Goal: Task Accomplishment & Management: Complete application form

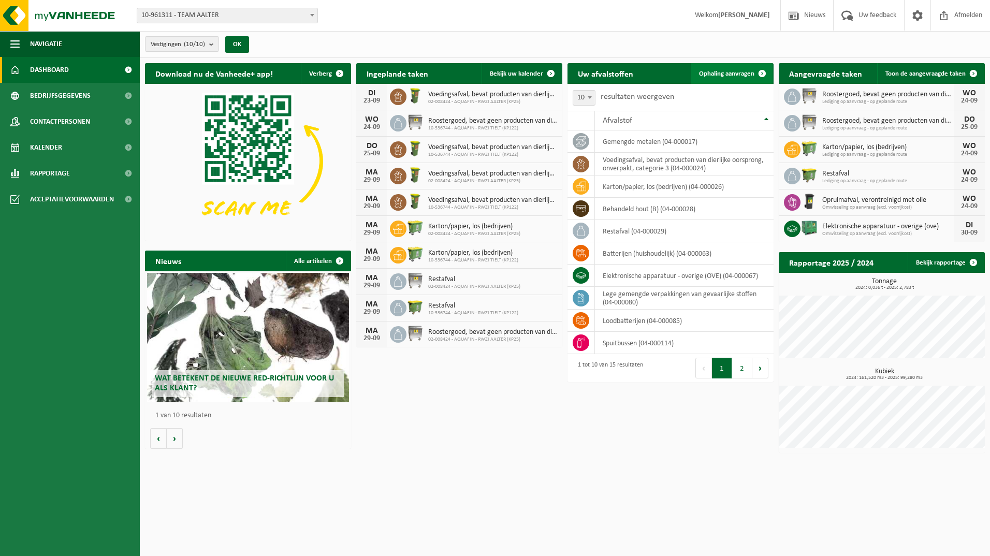
click at [725, 69] on link "Ophaling aanvragen" at bounding box center [732, 73] width 82 height 21
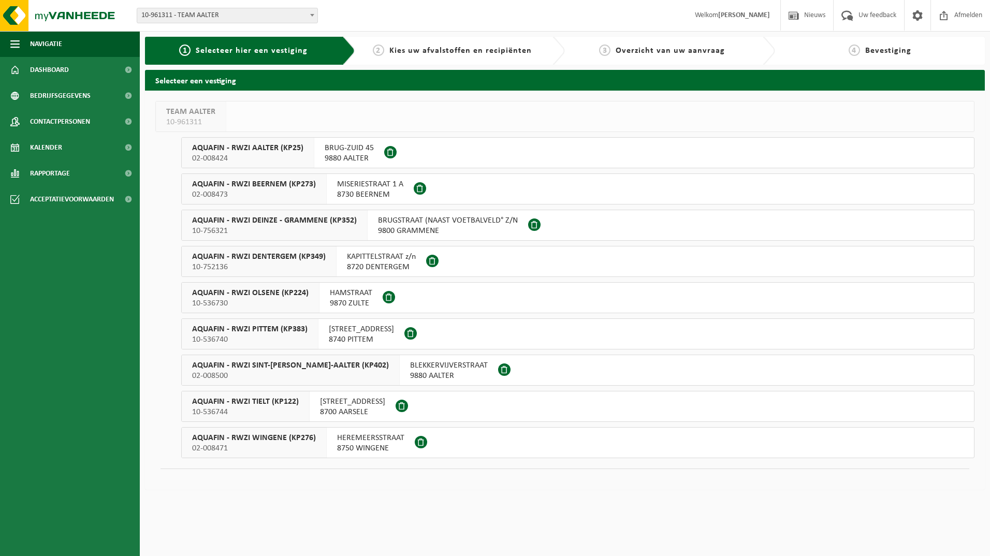
click at [227, 151] on span "AQUAFIN - RWZI AALTER (KP25)" at bounding box center [247, 148] width 111 height 10
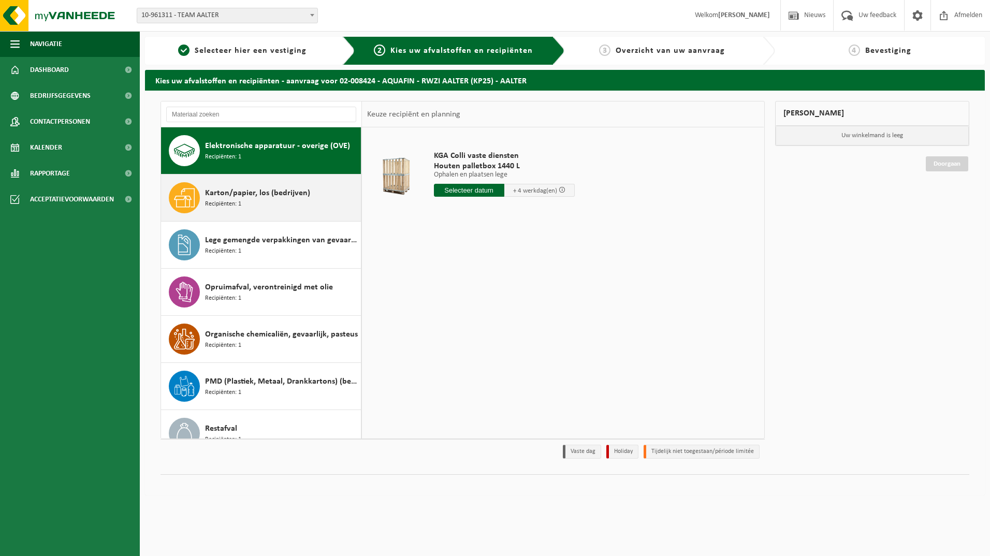
click at [282, 199] on span "Karton/papier, los (bedrijven)" at bounding box center [257, 193] width 105 height 12
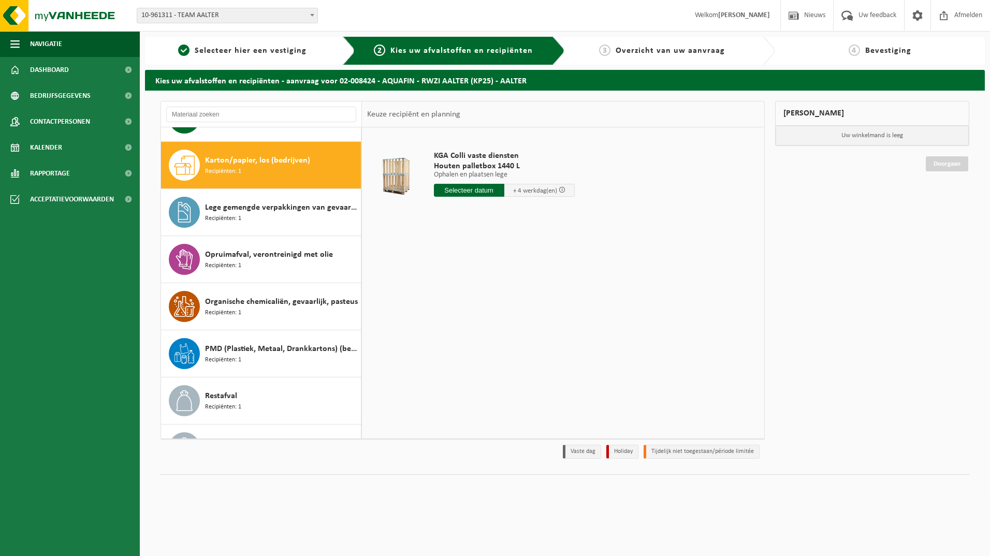
scroll to position [47, 0]
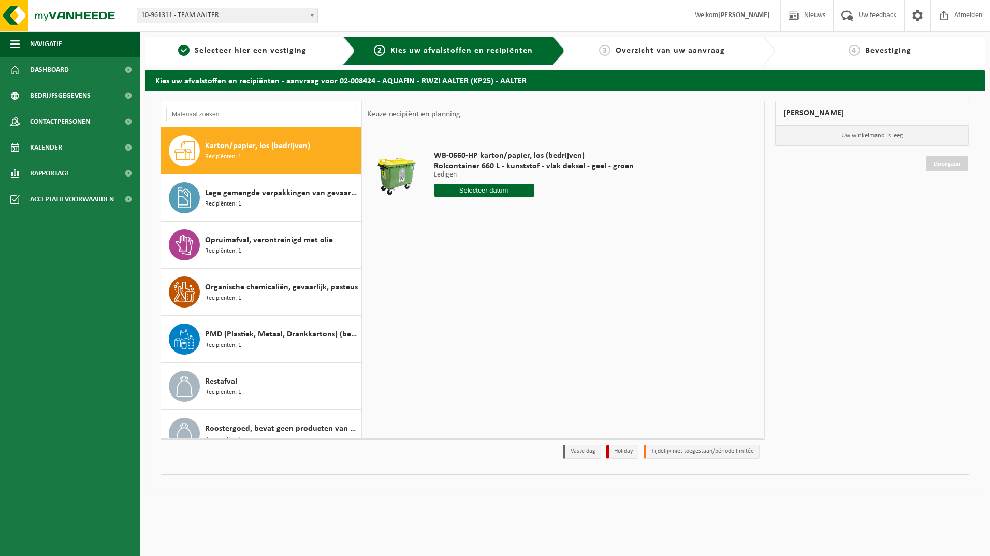
click at [490, 190] on input "text" at bounding box center [484, 190] width 100 height 13
click at [461, 317] on div "30" at bounding box center [462, 315] width 18 height 17
type input "Van 2025-09-30"
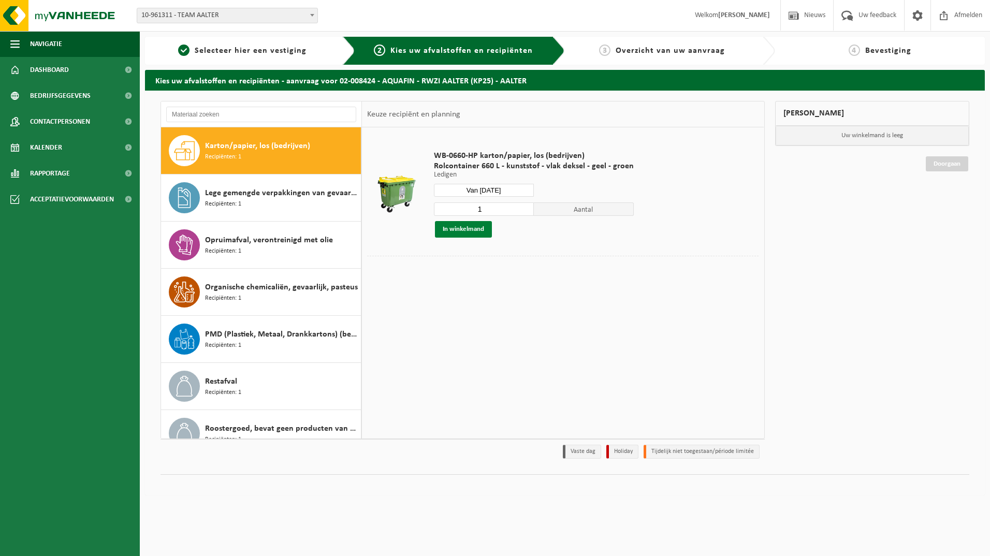
click at [464, 228] on button "In winkelmand" at bounding box center [463, 229] width 57 height 17
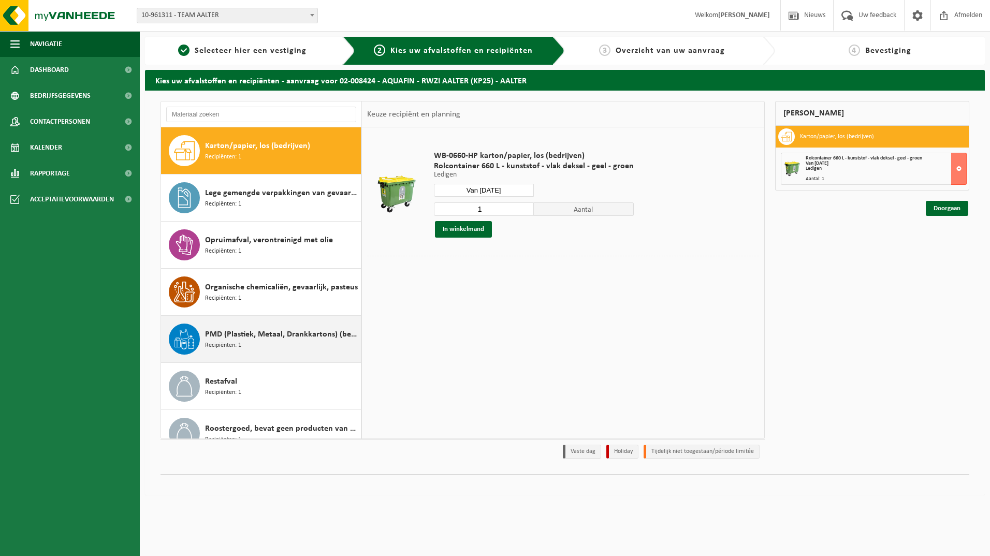
click at [308, 325] on div "PMD (Plastiek, Metaal, Drankkartons) (bedrijven) Recipiënten: 1" at bounding box center [281, 339] width 153 height 31
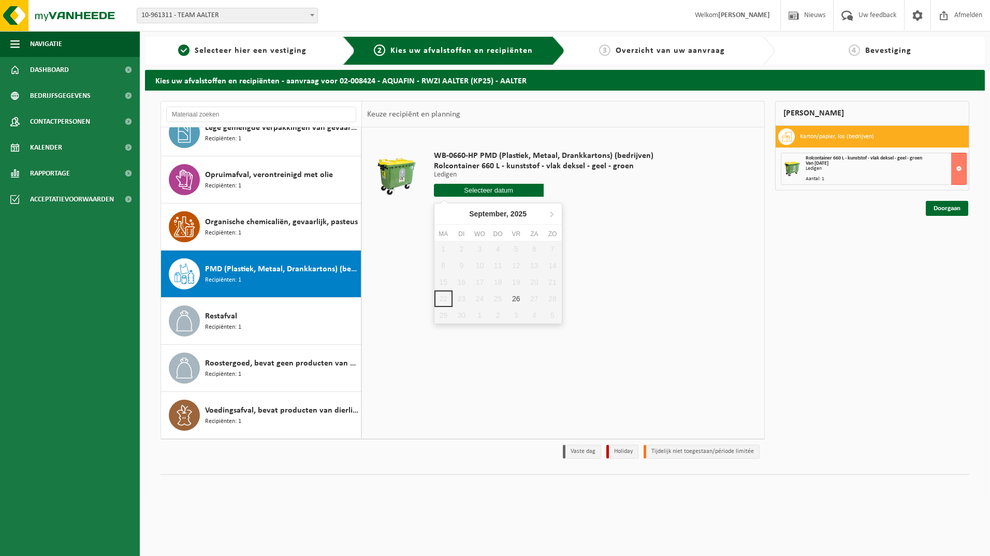
click at [487, 192] on input "text" at bounding box center [489, 190] width 110 height 13
click at [516, 301] on div "26" at bounding box center [516, 299] width 18 height 17
type input "Van 2025-09-26"
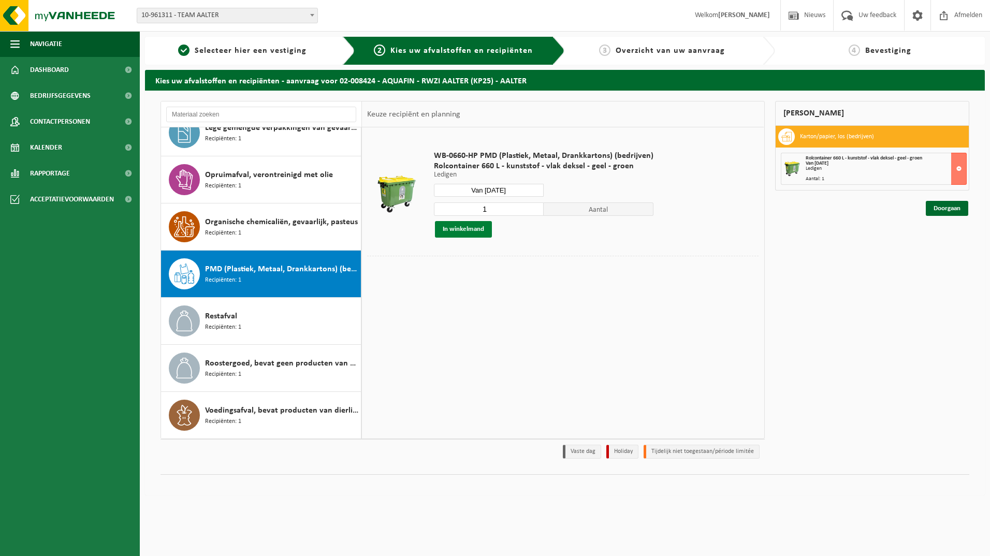
click at [474, 230] on button "In winkelmand" at bounding box center [463, 229] width 57 height 17
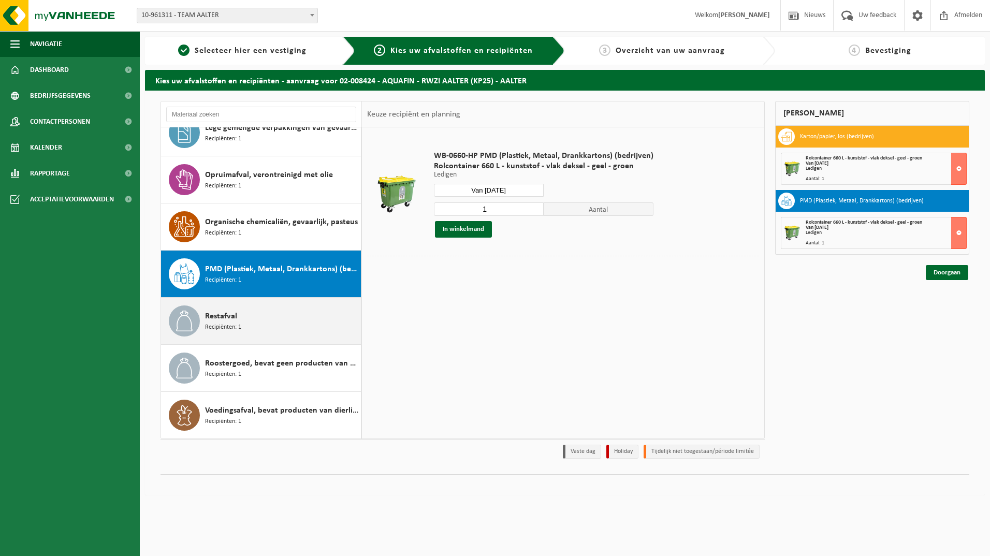
click at [282, 325] on div "Restafval Recipiënten: 1" at bounding box center [281, 321] width 153 height 31
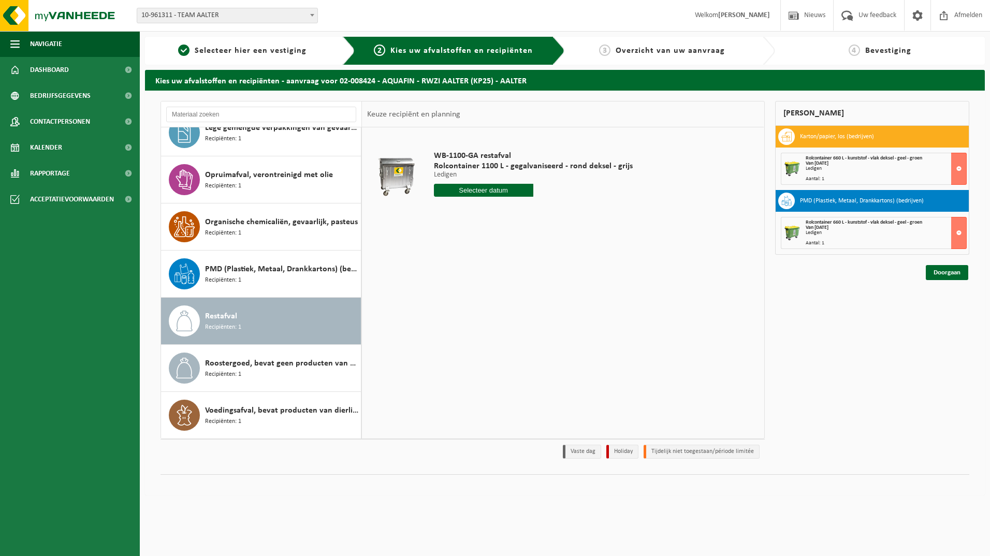
click at [490, 192] on input "text" at bounding box center [483, 190] width 99 height 13
click at [460, 315] on div "30" at bounding box center [462, 315] width 18 height 17
type input "Van 2025-09-30"
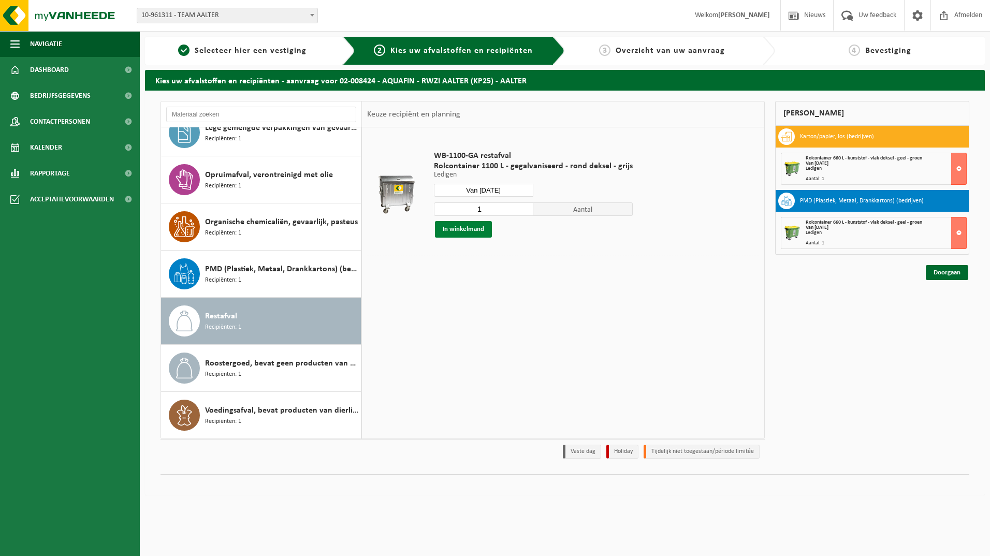
click at [470, 227] on button "In winkelmand" at bounding box center [463, 229] width 57 height 17
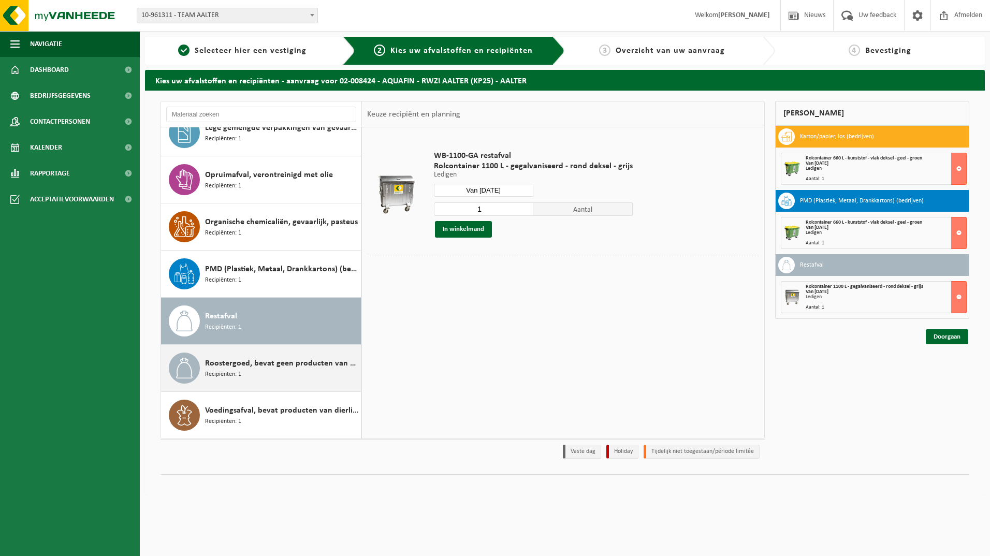
click at [290, 371] on div "Roostergoed, bevat geen producten van dierlijke oorsprong Recipiënten: 1" at bounding box center [281, 368] width 153 height 31
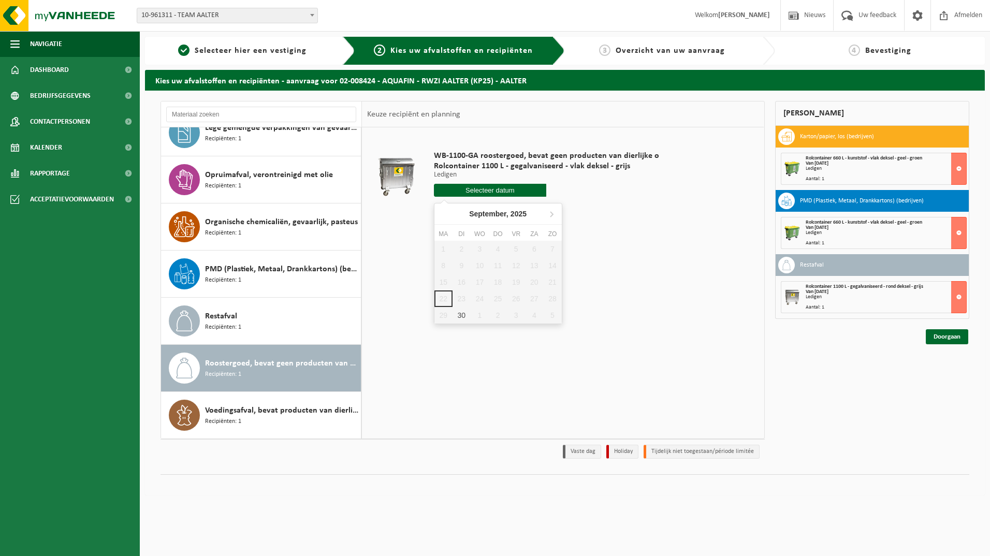
click at [508, 193] on input "text" at bounding box center [490, 190] width 113 height 13
click at [464, 309] on div "30" at bounding box center [462, 315] width 18 height 17
type input "Van 2025-09-30"
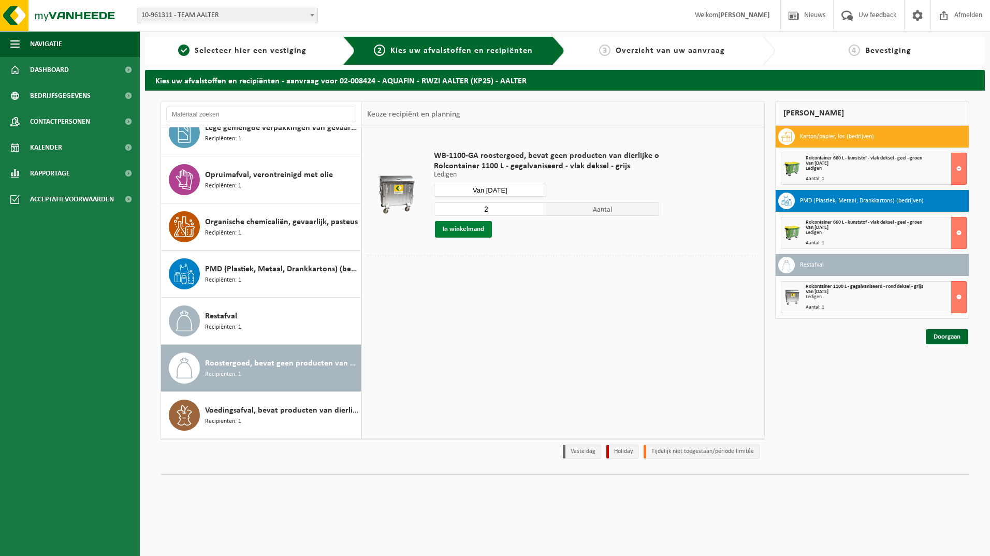
click at [479, 226] on button "In winkelmand" at bounding box center [463, 229] width 57 height 17
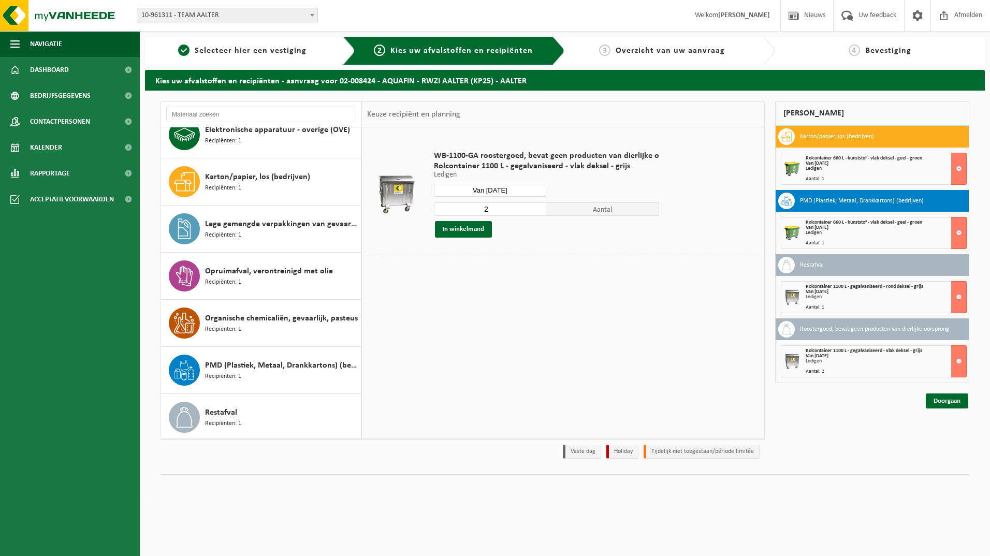
scroll to position [0, 0]
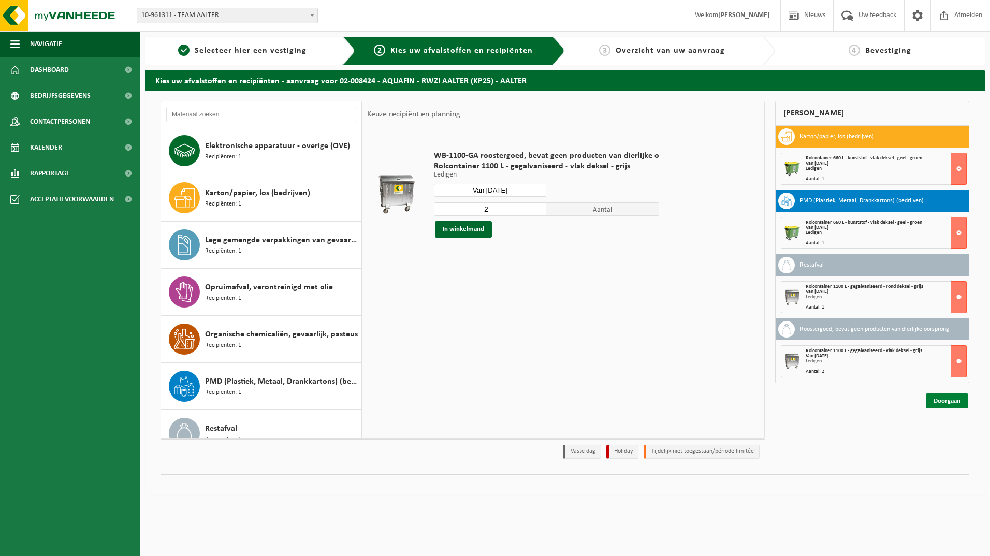
click at [948, 400] on link "Doorgaan" at bounding box center [947, 401] width 42 height 15
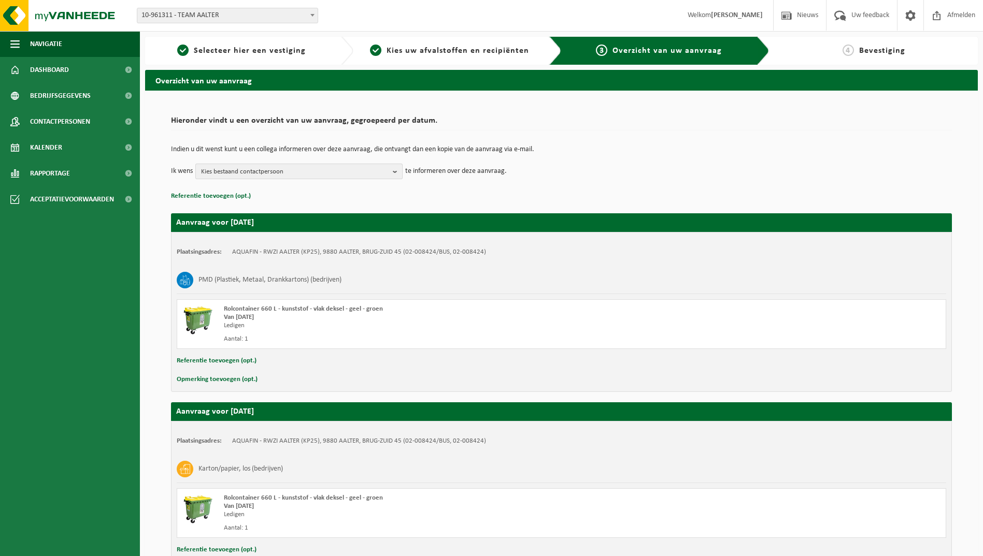
click at [397, 169] on b "button" at bounding box center [397, 171] width 9 height 15
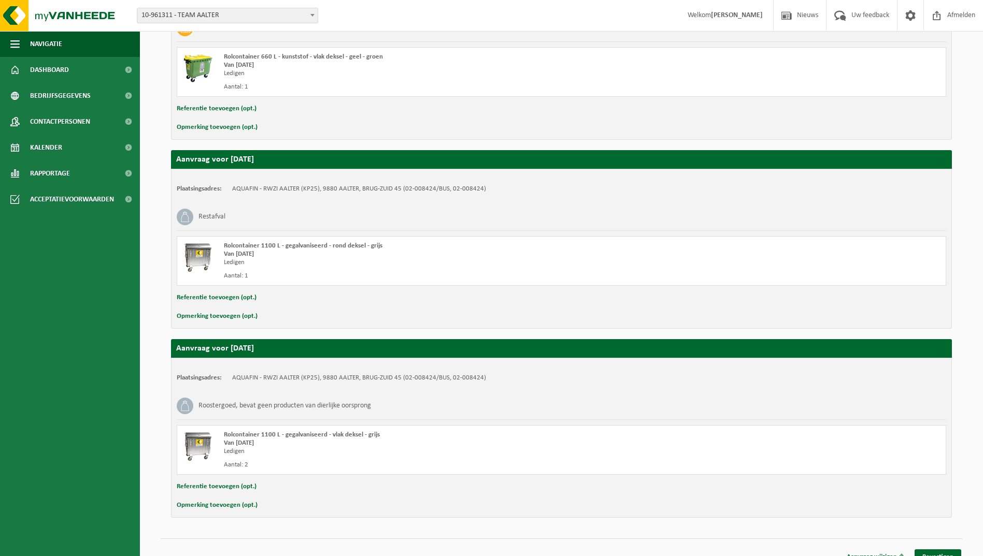
scroll to position [455, 0]
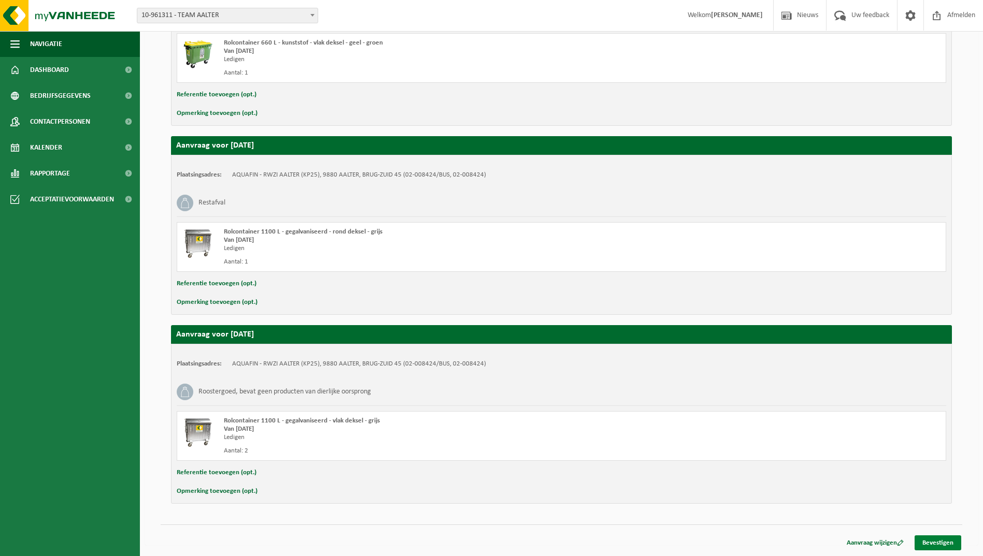
click at [949, 539] on link "Bevestigen" at bounding box center [937, 543] width 47 height 15
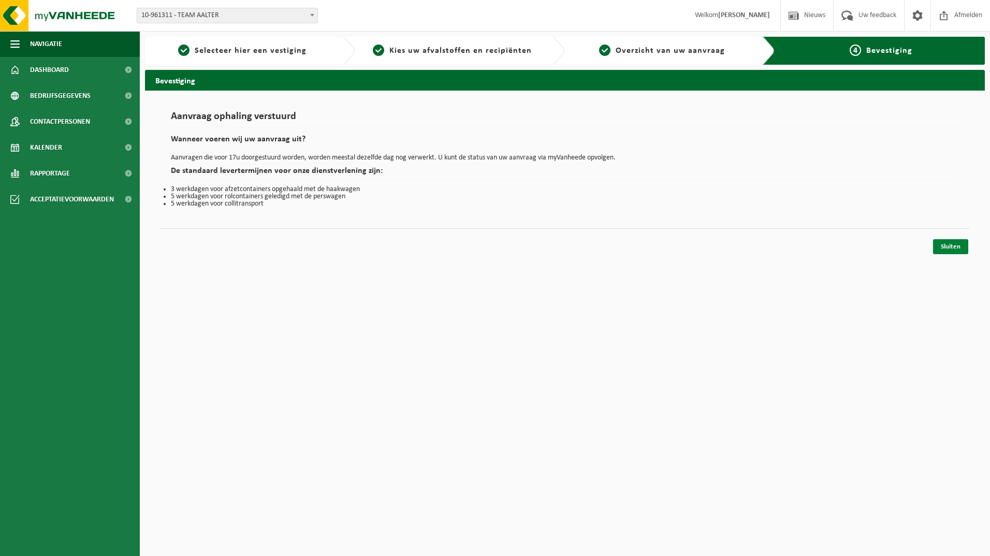
click at [958, 245] on link "Sluiten" at bounding box center [950, 246] width 35 height 15
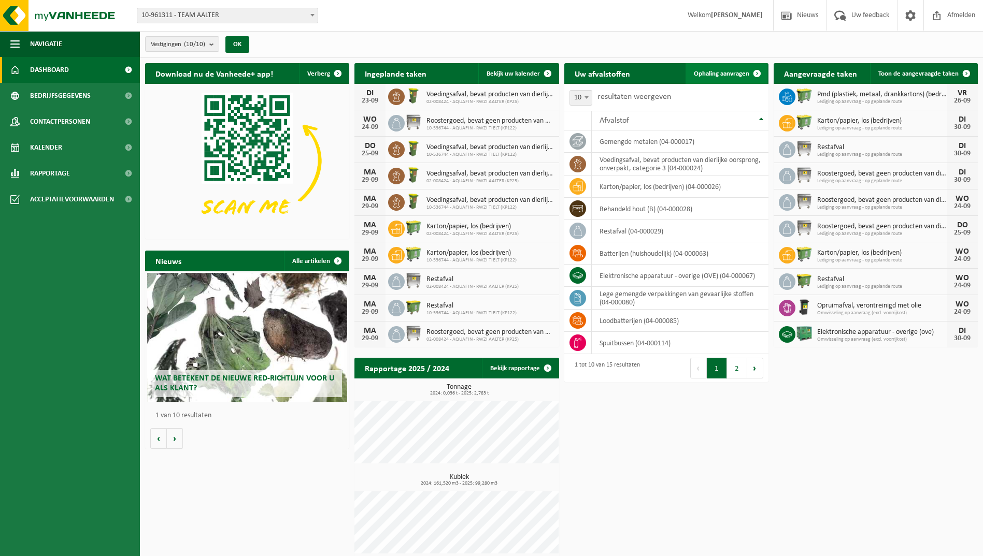
click at [723, 75] on span "Ophaling aanvragen" at bounding box center [721, 73] width 55 height 7
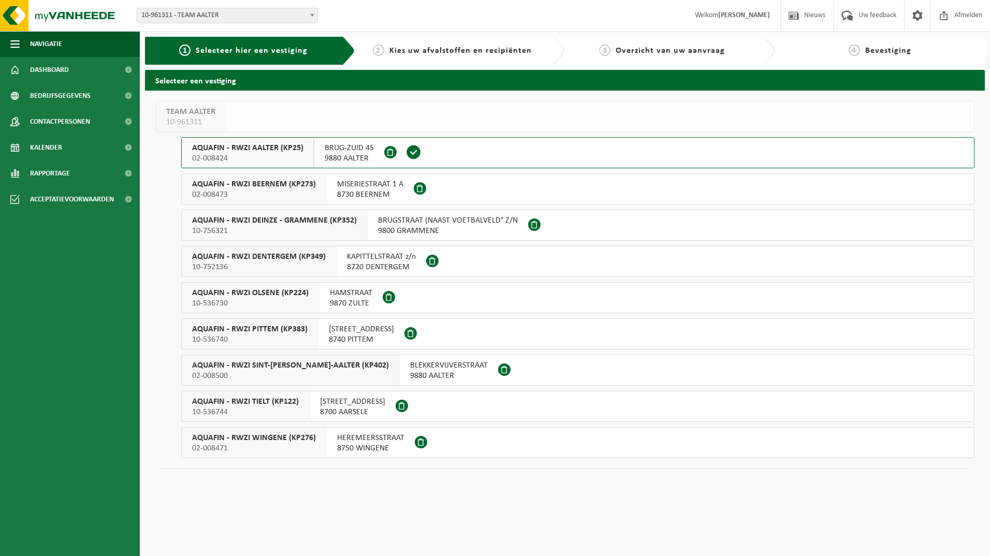
click at [268, 191] on span "02-008473" at bounding box center [254, 195] width 124 height 10
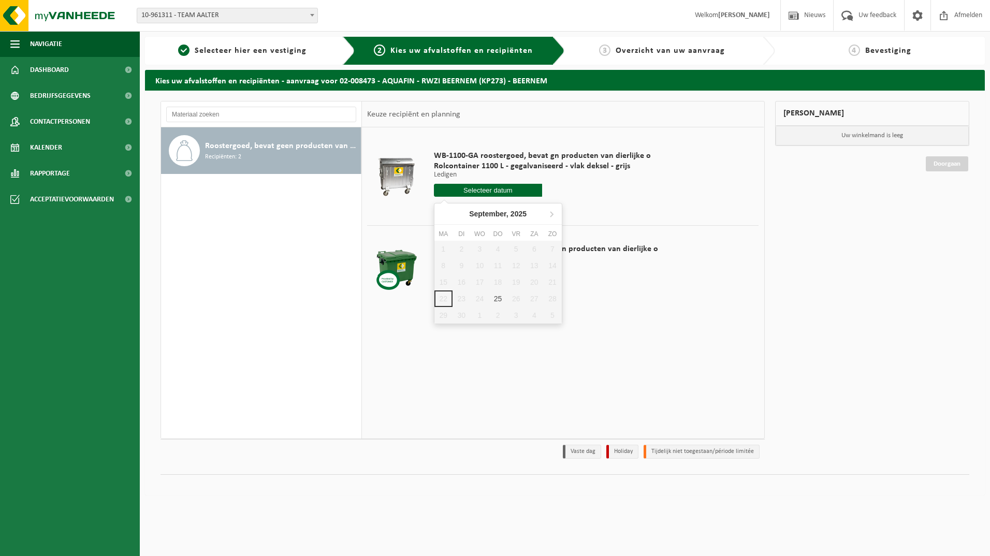
click at [482, 189] on input "text" at bounding box center [488, 190] width 109 height 13
click at [498, 294] on div "25" at bounding box center [498, 299] width 18 height 17
type input "Van [DATE]"
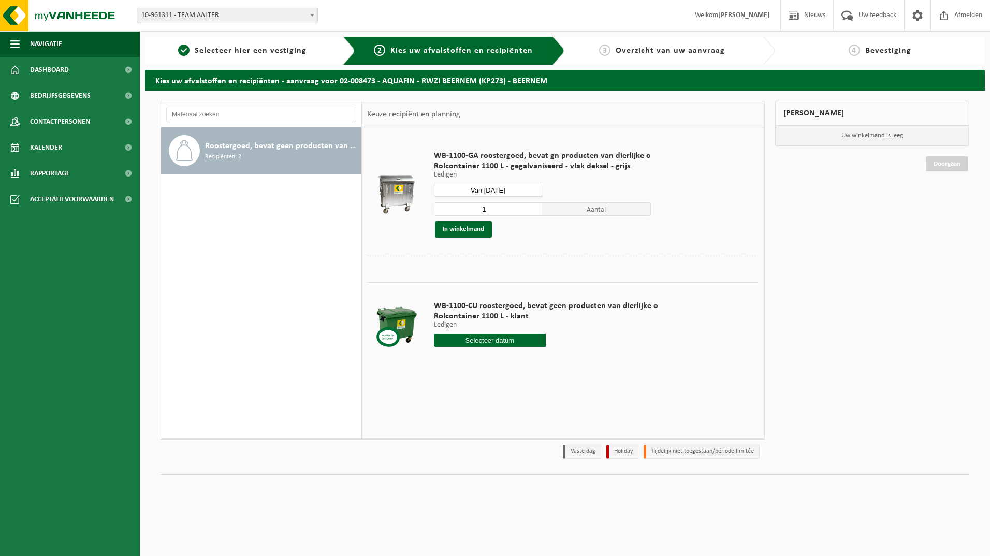
type input "1"
click at [532, 211] on input "1" at bounding box center [488, 209] width 109 height 13
click at [474, 227] on button "In winkelmand" at bounding box center [463, 229] width 57 height 17
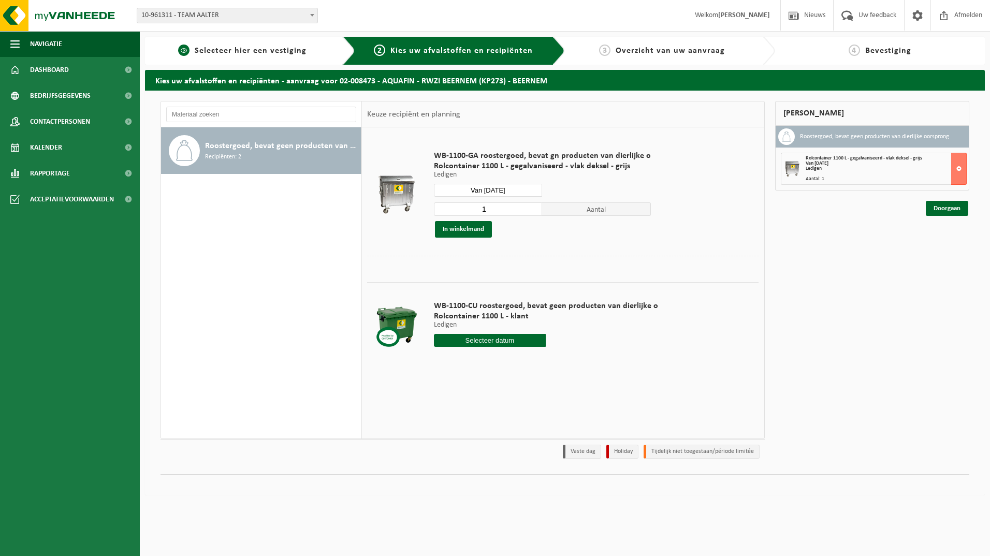
click at [273, 52] on span "Selecteer hier een vestiging" at bounding box center [251, 51] width 112 height 8
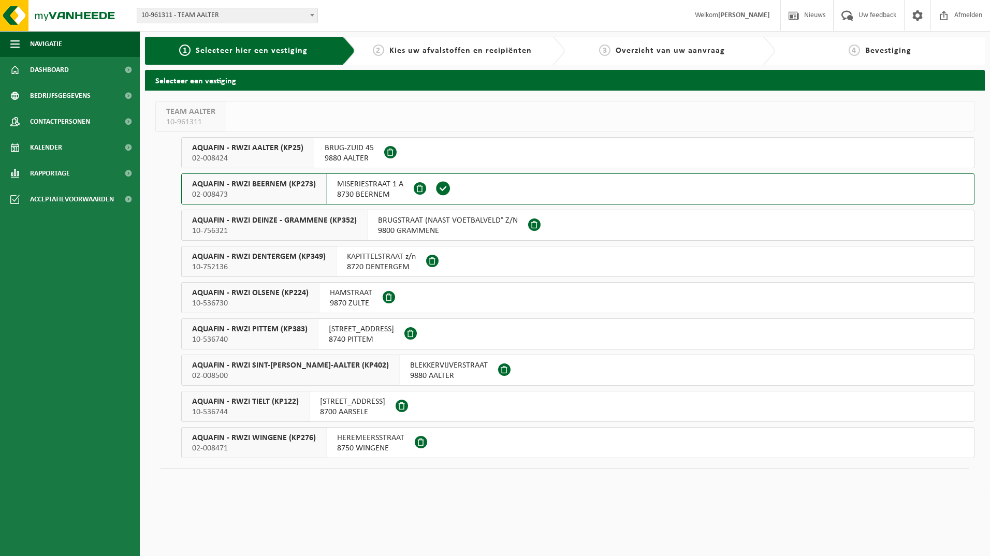
click at [271, 435] on span "AQUAFIN - RWZI WINGENE (KP276)" at bounding box center [254, 438] width 124 height 10
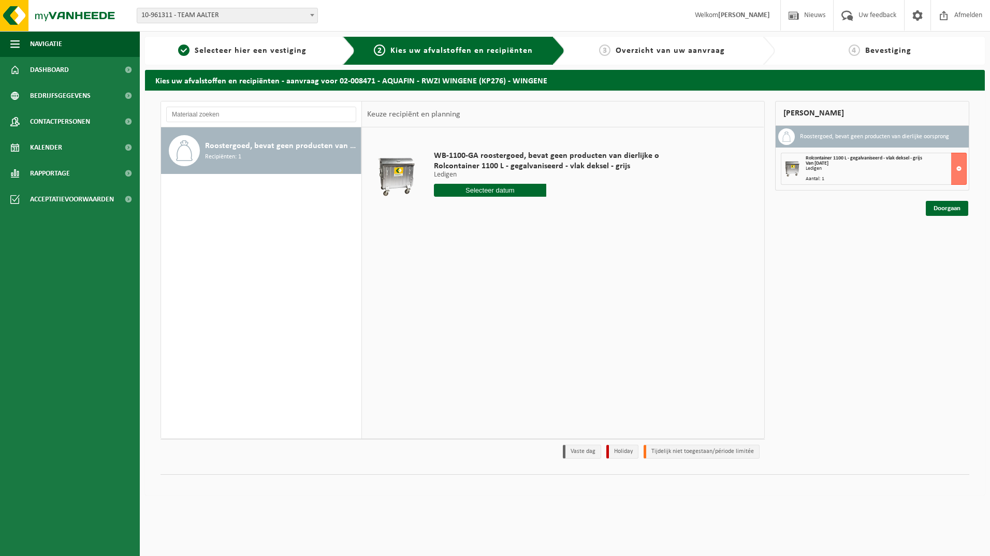
click at [493, 189] on input "text" at bounding box center [490, 190] width 113 height 13
click at [462, 311] on div "30" at bounding box center [462, 315] width 18 height 17
type input "Van [DATE]"
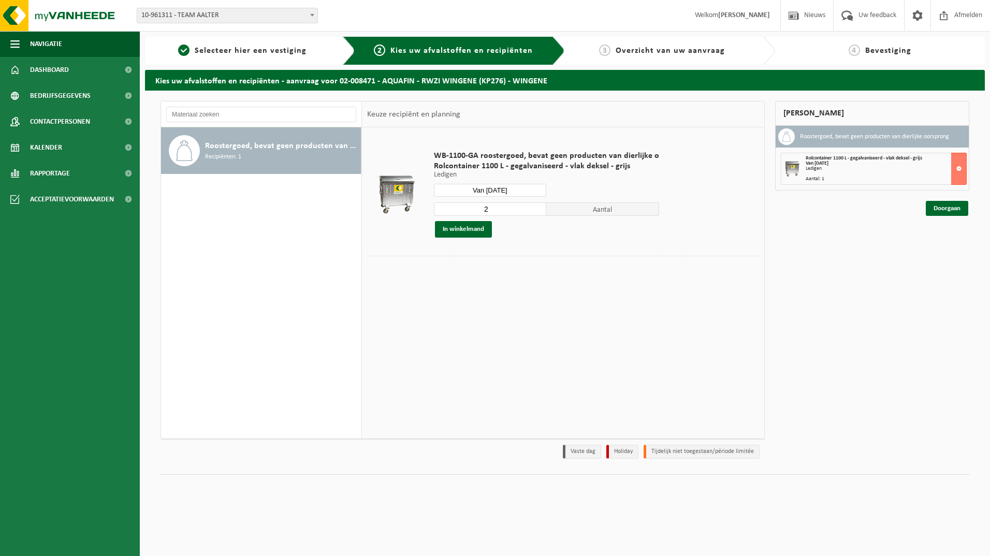
click at [500, 211] on input "2" at bounding box center [490, 209] width 113 height 13
type input "1"
click at [535, 212] on input "1" at bounding box center [490, 209] width 113 height 13
click at [472, 230] on button "In winkelmand" at bounding box center [463, 229] width 57 height 17
click at [946, 245] on link "Doorgaan" at bounding box center [947, 245] width 42 height 15
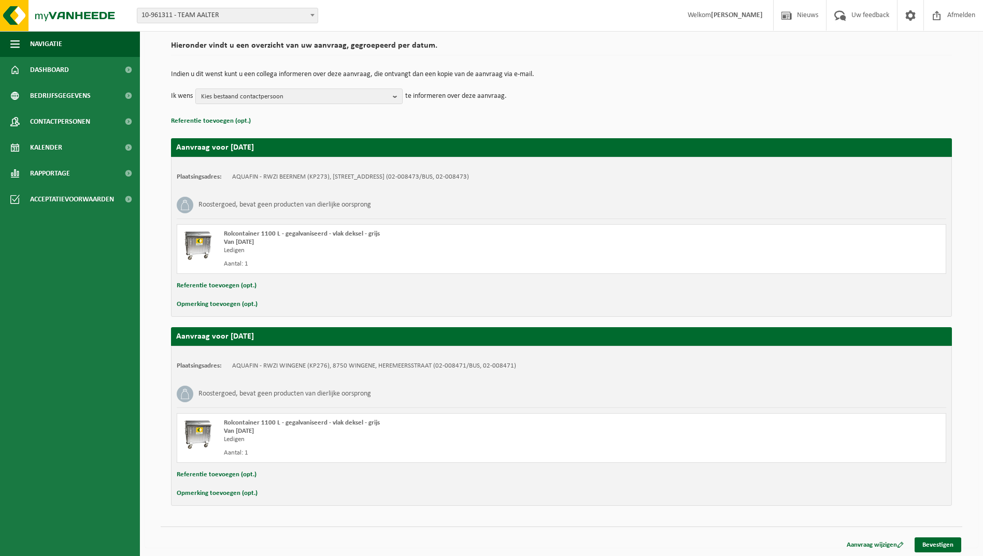
scroll to position [77, 0]
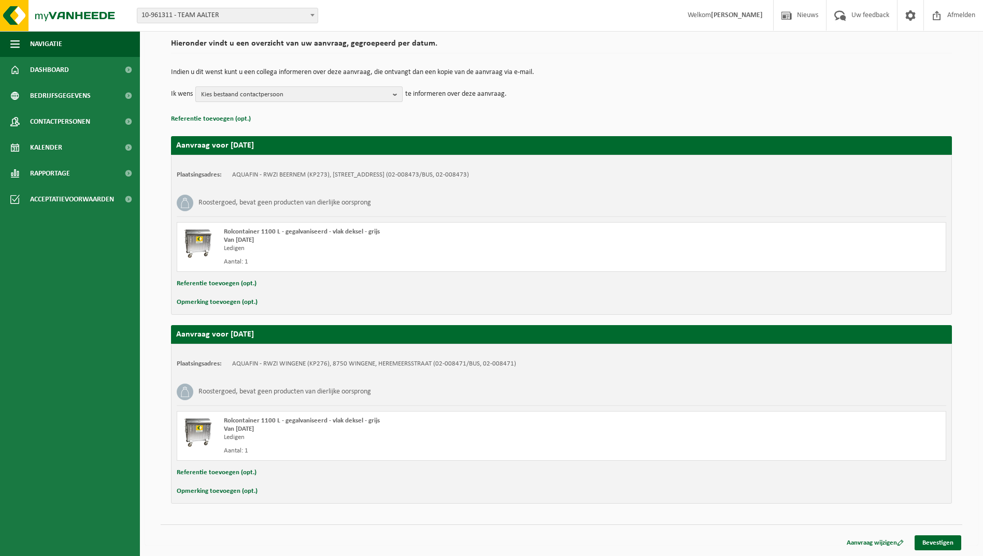
click at [399, 94] on b "button" at bounding box center [397, 94] width 9 height 15
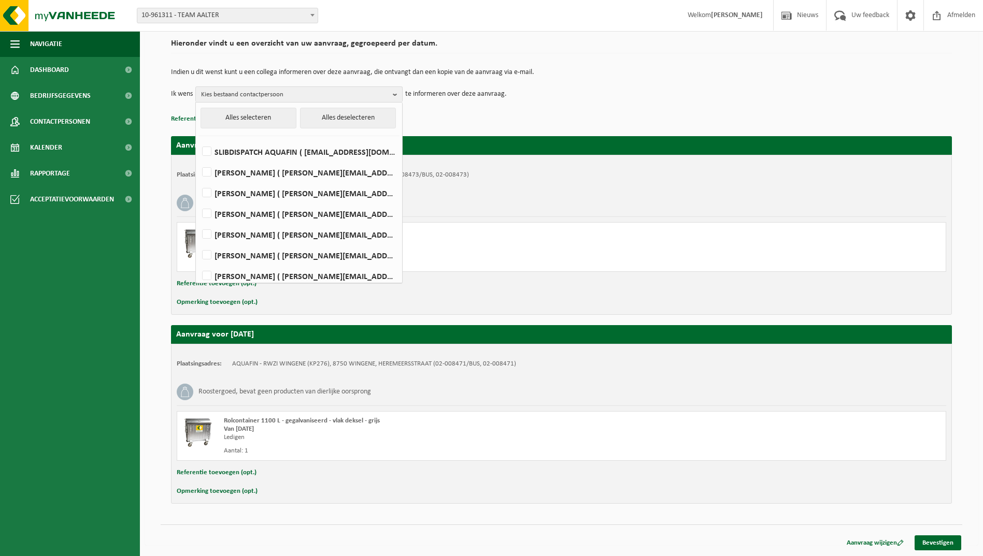
click at [548, 86] on td "Ik wens Kies bestaand contactpersoon Alles selecteren Alles deselecteren SLIBDI…" at bounding box center [561, 94] width 781 height 16
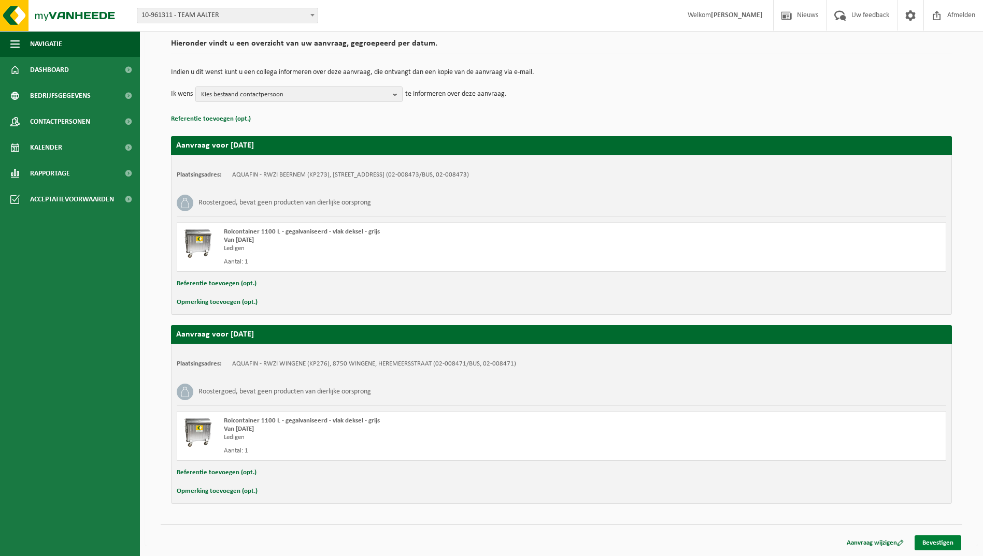
click at [935, 544] on link "Bevestigen" at bounding box center [937, 543] width 47 height 15
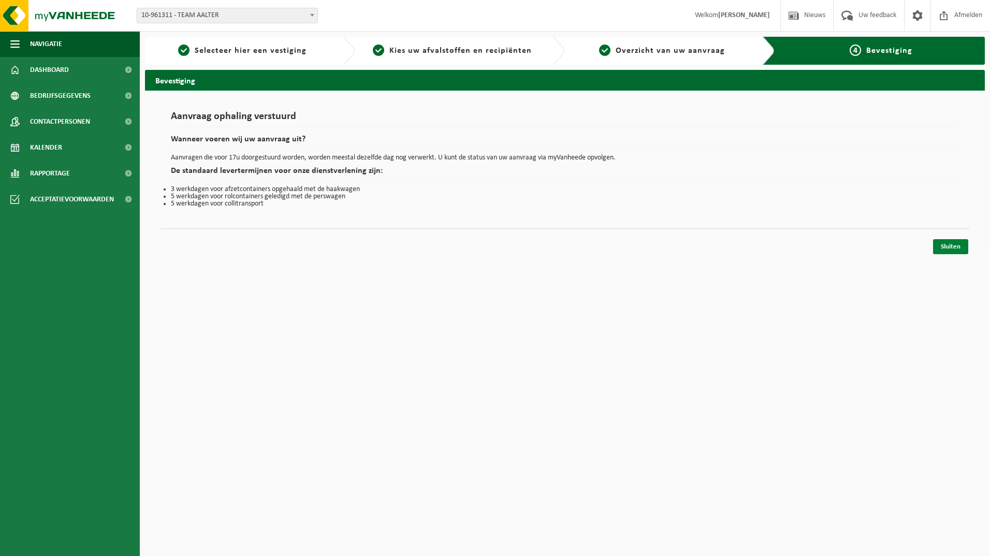
click at [947, 242] on link "Sluiten" at bounding box center [950, 246] width 35 height 15
